Goal: Transaction & Acquisition: Purchase product/service

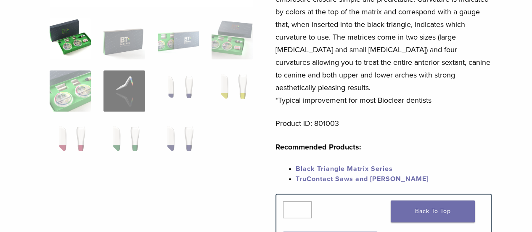
scroll to position [214, 0]
click at [115, 132] on img at bounding box center [123, 142] width 41 height 41
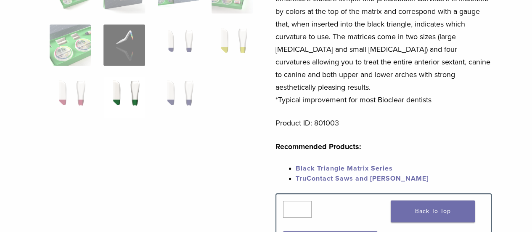
click at [124, 100] on img at bounding box center [123, 97] width 41 height 41
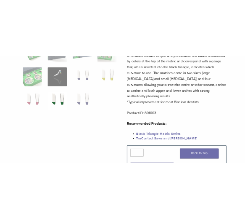
scroll to position [0, 0]
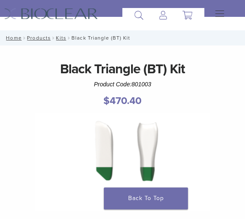
click at [50, 111] on div "Black Triangle (BT) Kit Product Code: 801003 $ 470.40" at bounding box center [122, 86] width 237 height 54
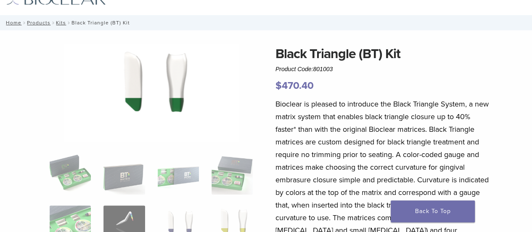
scroll to position [32, 0]
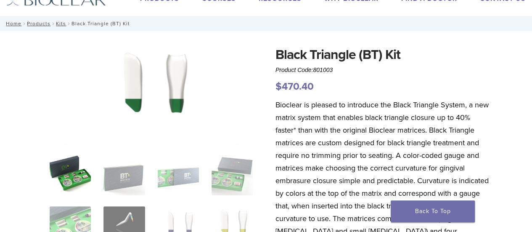
click at [70, 170] on img at bounding box center [70, 174] width 41 height 41
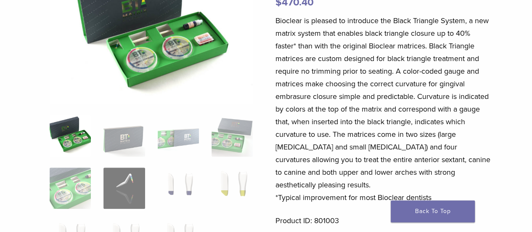
scroll to position [119, 0]
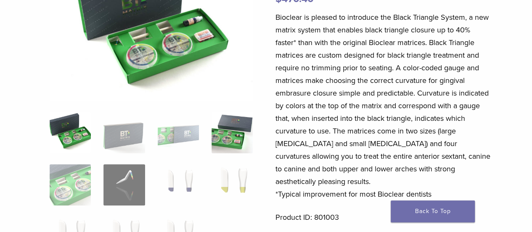
click at [239, 122] on img at bounding box center [232, 131] width 41 height 41
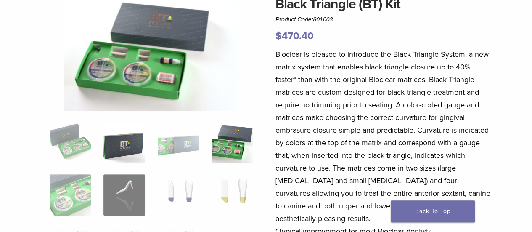
scroll to position [82, 0]
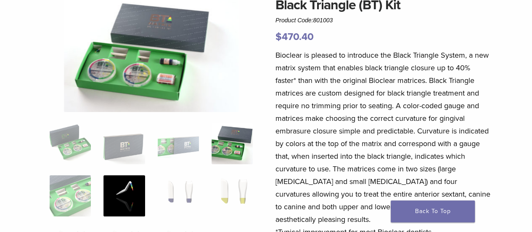
click at [119, 186] on img at bounding box center [123, 195] width 41 height 41
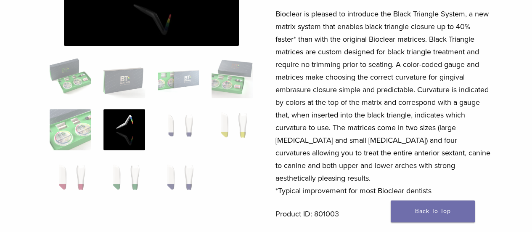
scroll to position [149, 0]
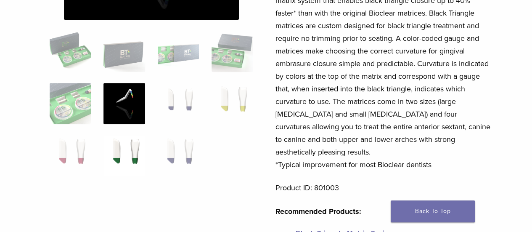
click at [135, 153] on img at bounding box center [123, 155] width 41 height 41
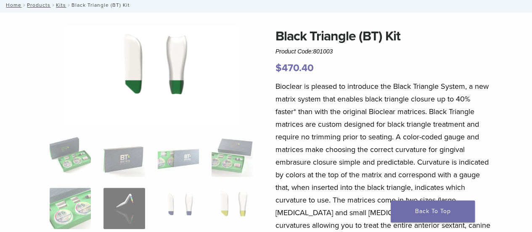
scroll to position [50, 0]
click at [297, 124] on p "Bioclear is pleased to introduce the Black Triangle System, a new matrix system…" at bounding box center [384, 174] width 217 height 189
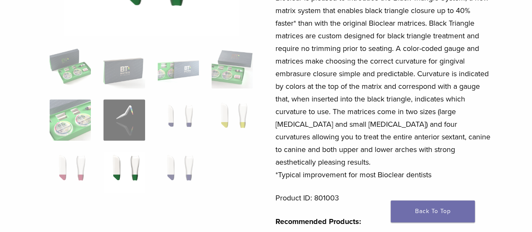
scroll to position [139, 0]
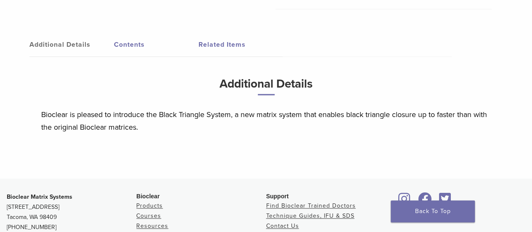
click at [334, 135] on div "Additional Details Contents Related Items Additional Details Bioclear is please…" at bounding box center [265, 96] width 519 height 163
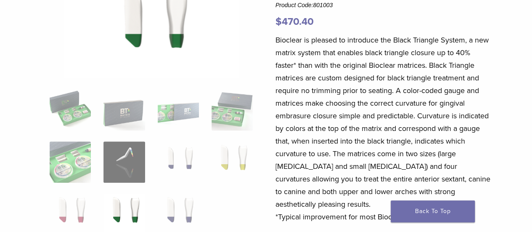
scroll to position [0, 0]
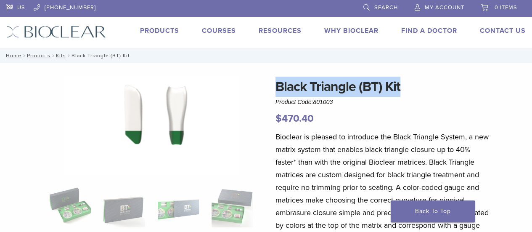
drag, startPoint x: 418, startPoint y: 80, endPoint x: 279, endPoint y: 89, distance: 139.1
click at [279, 89] on h1 "Black Triangle (BT) Kit" at bounding box center [384, 87] width 217 height 20
copy h1 "Black Triangle (BT) Kit"
